Goal: Task Accomplishment & Management: Complete application form

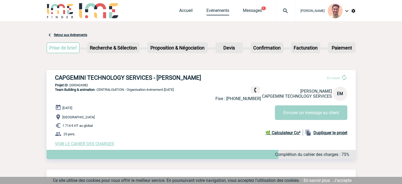
click at [220, 12] on link "Evénements" at bounding box center [217, 11] width 23 height 7
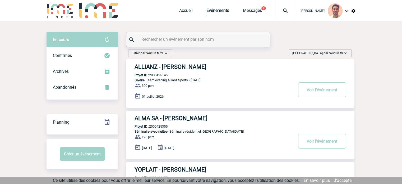
click at [206, 40] on input "text" at bounding box center [199, 39] width 118 height 8
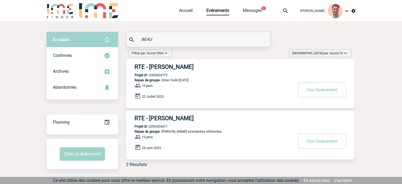
type input "BEAU"
click at [174, 116] on h3 "RTE - Emilie BEAUMONT" at bounding box center [213, 118] width 158 height 7
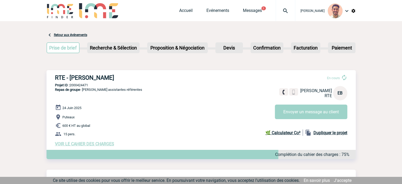
drag, startPoint x: 90, startPoint y: 84, endPoint x: 71, endPoint y: 87, distance: 18.9
click at [71, 87] on p "Projet ID : 2000424471" at bounding box center [200, 85] width 309 height 4
copy p "2000424471"
click at [79, 97] on p "Repas de groupe - Dejeuner assistantes référentes" at bounding box center [94, 95] width 96 height 17
drag, startPoint x: 94, startPoint y: 86, endPoint x: 70, endPoint y: 84, distance: 24.6
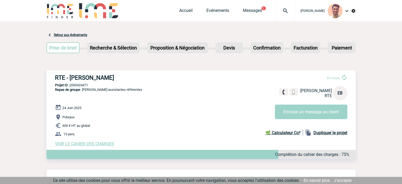
click at [70, 84] on p "Projet ID : 2000424471" at bounding box center [200, 85] width 309 height 4
copy p "2000424471"
click at [220, 11] on link "Evénements" at bounding box center [217, 11] width 23 height 7
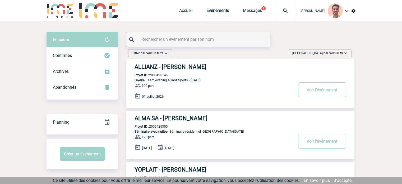
click at [205, 42] on input "text" at bounding box center [199, 39] width 118 height 8
paste input "2000425084"
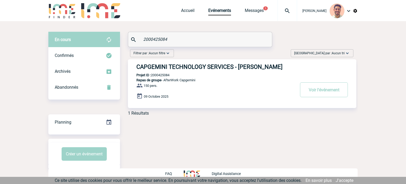
type input "2000425084"
click at [211, 67] on h3 "CAPGEMINI TECHNOLOGY SERVICES - Marion ANTOINE" at bounding box center [215, 66] width 158 height 7
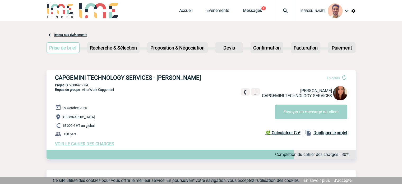
click at [96, 143] on span "VOIR LE CAHIER DES CHARGES" at bounding box center [84, 143] width 59 height 5
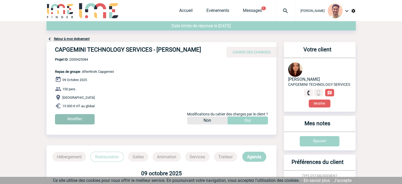
click at [72, 115] on input "Modifier" at bounding box center [75, 119] width 40 height 10
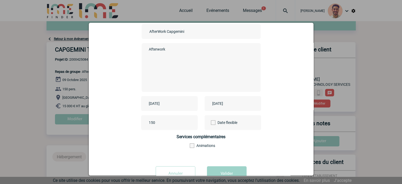
scroll to position [53, 0]
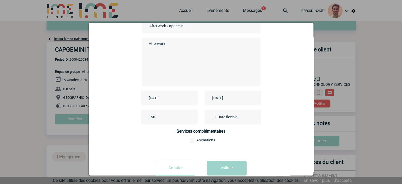
drag, startPoint x: 160, startPoint y: 109, endPoint x: 159, endPoint y: 118, distance: 9.6
click at [160, 110] on div "Choisissez un type d'évènement Séminaire avec nuitée Séminaire sans nuitée Repa…" at bounding box center [200, 77] width 211 height 156
click at [158, 119] on input "150" at bounding box center [172, 116] width 50 height 7
type input "100"
click at [232, 169] on button "Valider" at bounding box center [227, 167] width 40 height 15
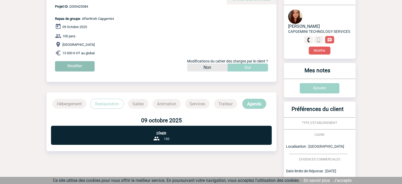
click at [85, 66] on input "Modifier" at bounding box center [75, 66] width 40 height 10
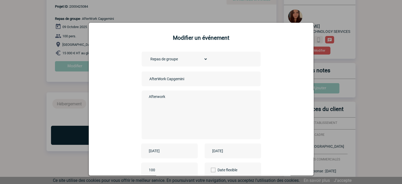
click at [195, 59] on select "Choisissez un type d'évènement Séminaire avec nuitée Séminaire sans nuitée Repa…" at bounding box center [178, 58] width 60 height 7
select select "4"
click at [148, 56] on select "Choisissez un type d'évènement Séminaire avec nuitée Séminaire sans nuitée Repa…" at bounding box center [178, 58] width 60 height 7
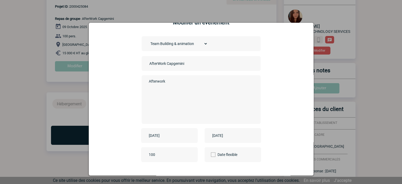
scroll to position [44, 0]
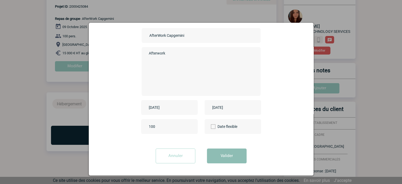
click at [231, 156] on button "Valider" at bounding box center [227, 155] width 40 height 15
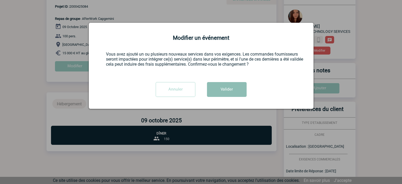
click at [226, 91] on button "Valider" at bounding box center [227, 89] width 40 height 15
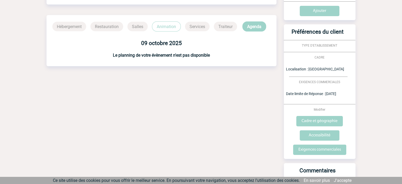
scroll to position [158, 0]
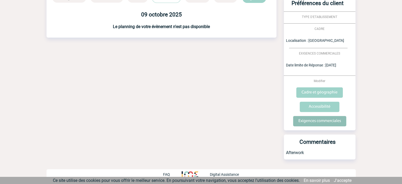
click at [327, 122] on input "Exigences commerciales" at bounding box center [319, 121] width 53 height 10
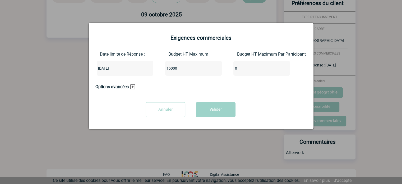
drag, startPoint x: 177, startPoint y: 71, endPoint x: 112, endPoint y: 77, distance: 65.5
click at [110, 78] on div "Date limite de Réponse : [DATE] Budget HT Maximum 15000 Budget HT Maximum Par P…" at bounding box center [200, 66] width 211 height 28
type input "3500"
click at [218, 113] on button "Valider" at bounding box center [216, 109] width 40 height 15
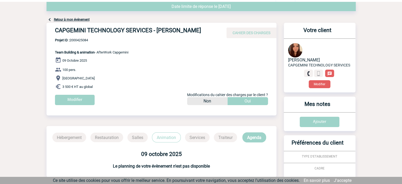
scroll to position [0, 0]
